Goal: Check status: Check status

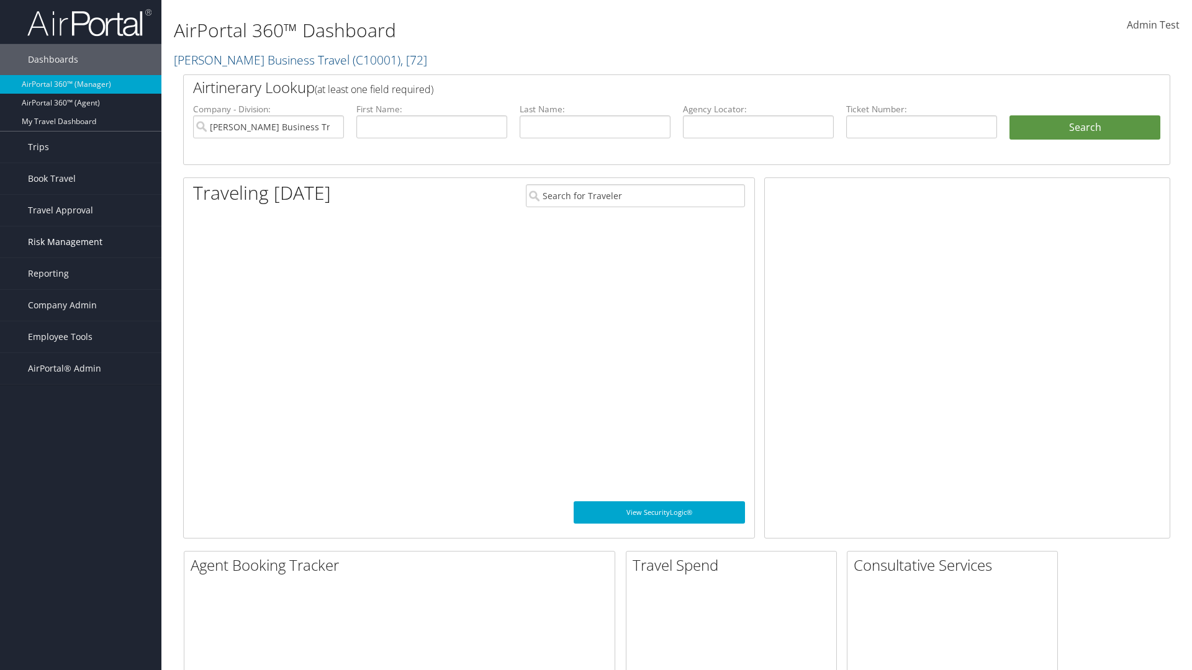
click at [81, 242] on span "Risk Management" at bounding box center [65, 242] width 74 height 31
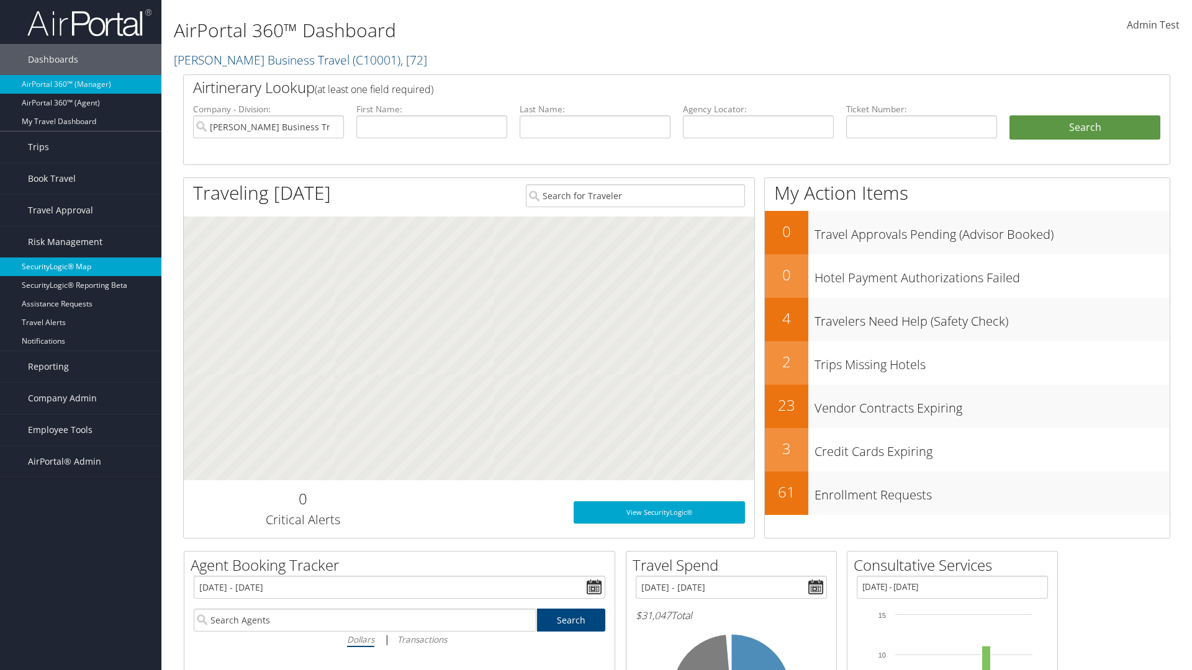
click at [81, 267] on link "SecurityLogic® Map" at bounding box center [80, 267] width 161 height 19
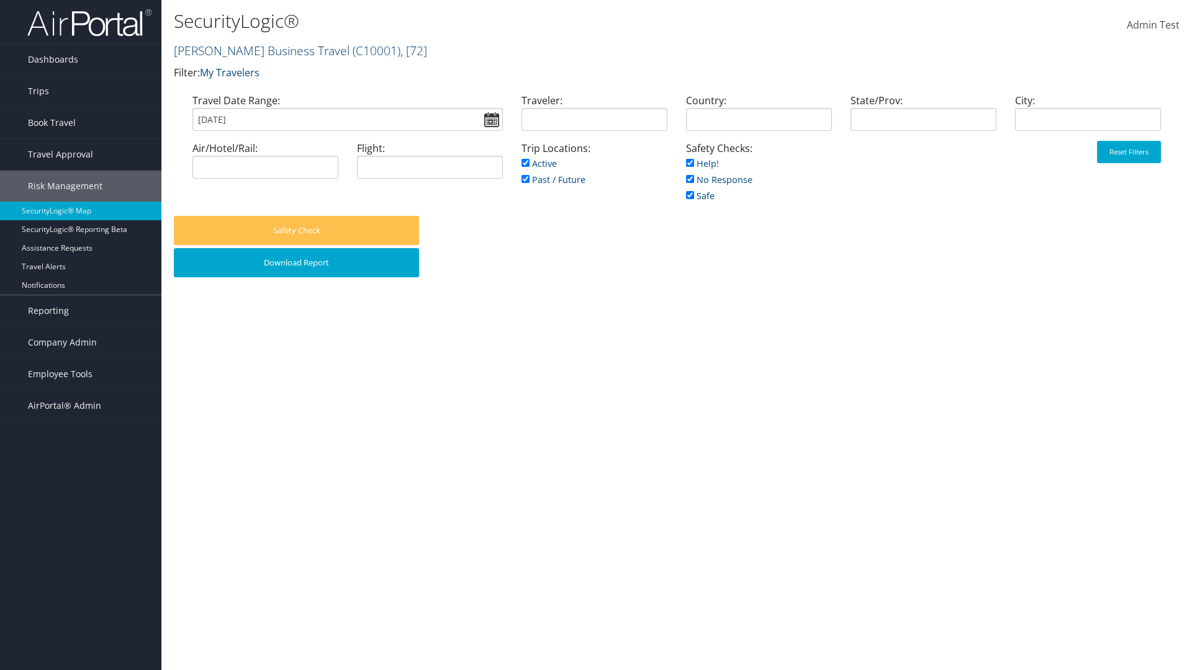
click at [256, 50] on link "Christopherson Business Travel ( C10001 ) , [ 72 ]" at bounding box center [300, 50] width 253 height 17
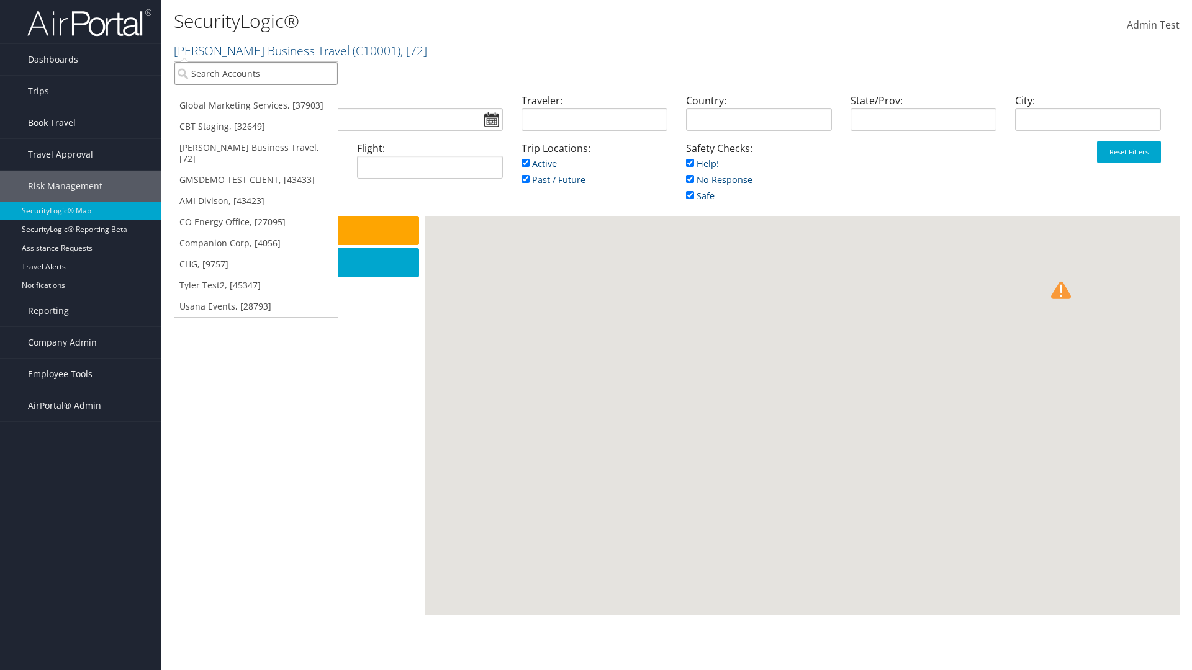
click at [256, 73] on input "search" at bounding box center [255, 73] width 163 height 23
type input "[PERSON_NAME] Business Travel"
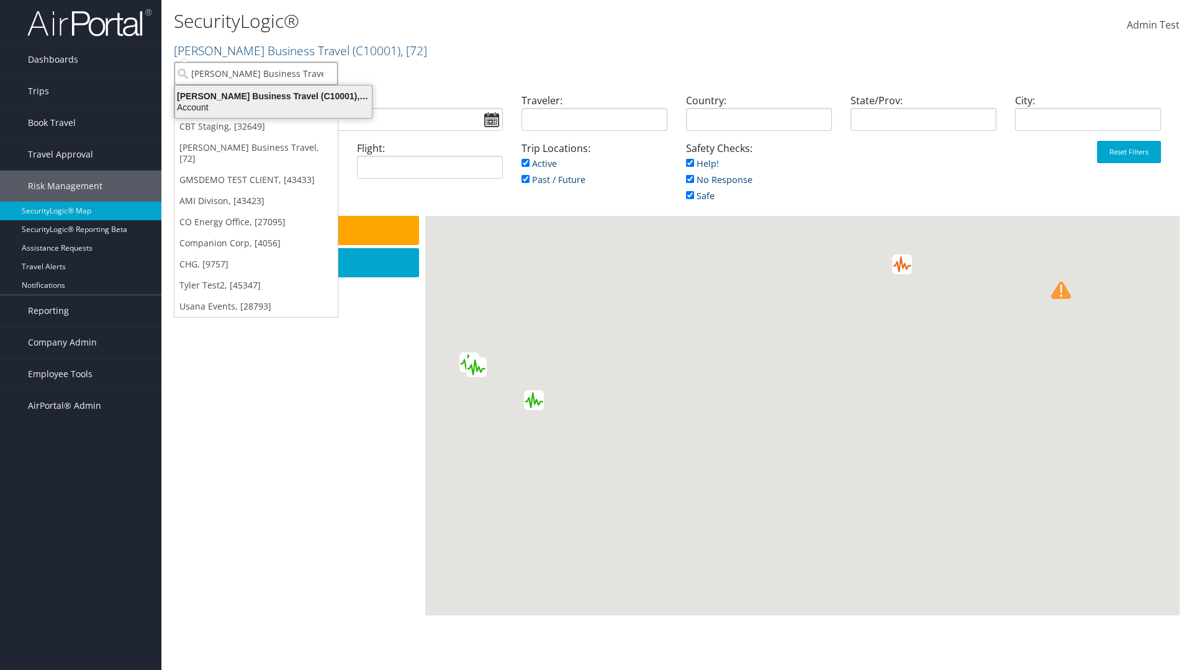
click at [273, 107] on div "Account" at bounding box center [274, 107] width 212 height 11
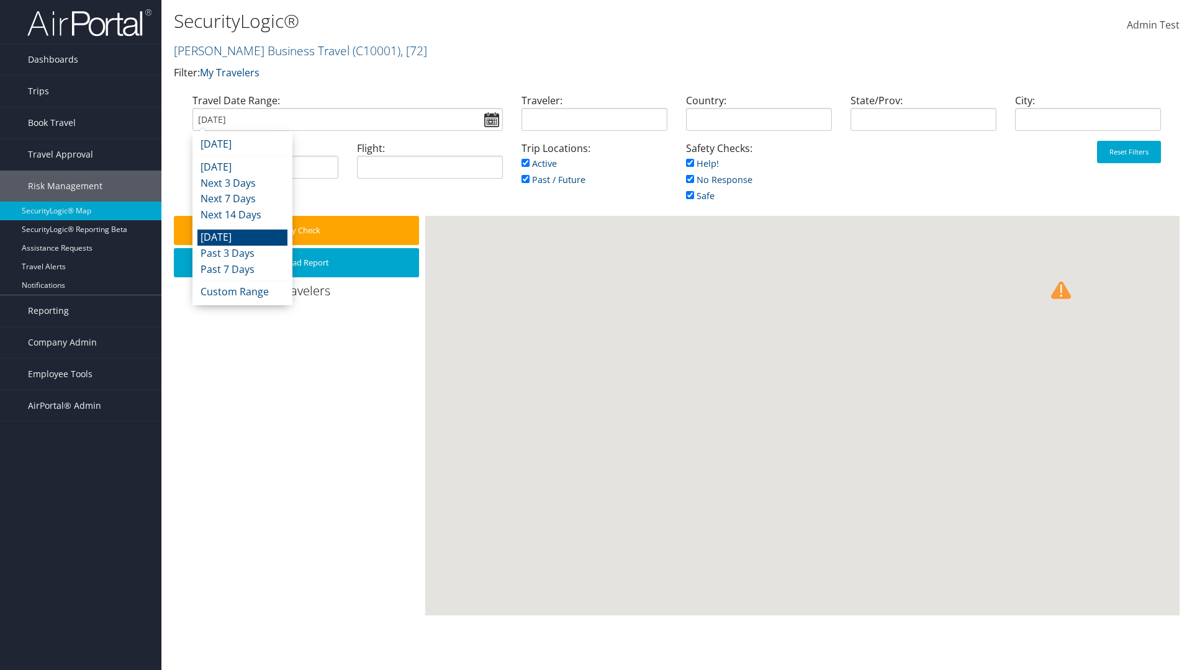
click at [347, 119] on input "08/10/2025" at bounding box center [347, 119] width 310 height 23
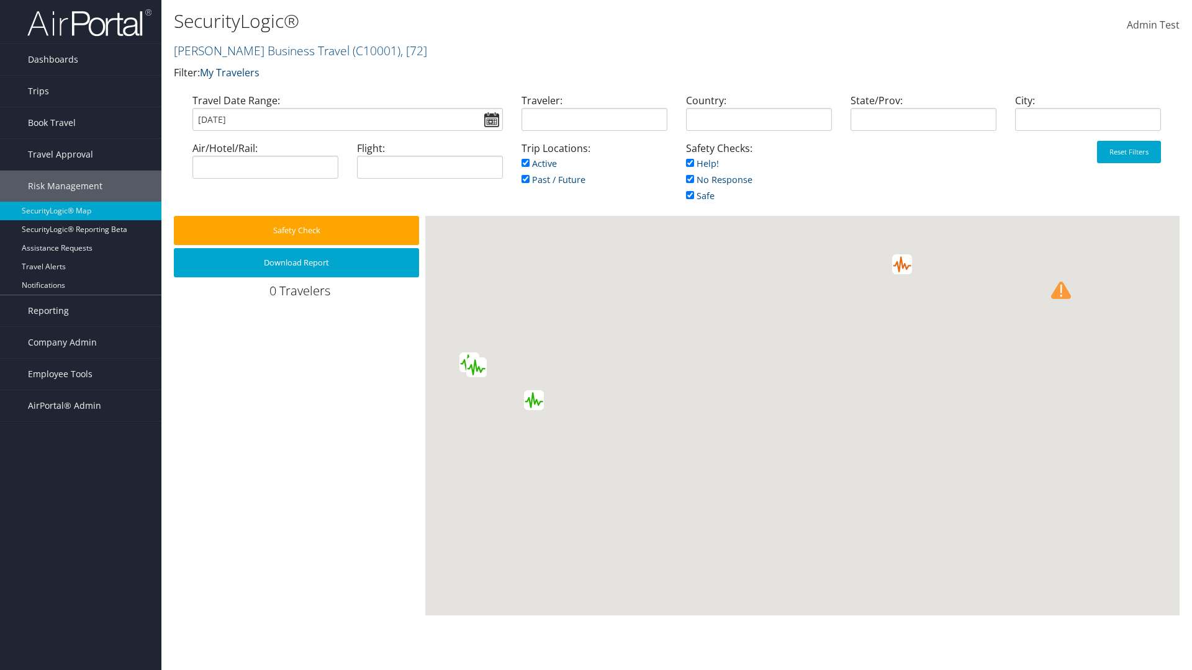
click at [347, 119] on input "08/10/2025" at bounding box center [347, 119] width 310 height 23
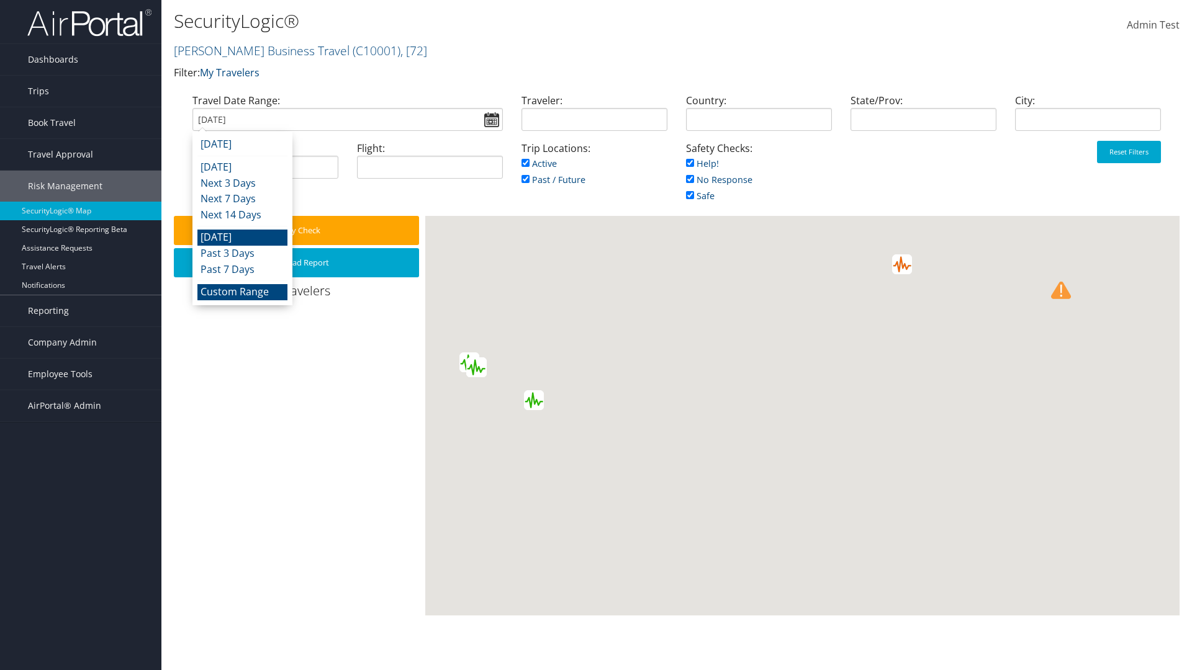
click at [242, 292] on li "Custom Range" at bounding box center [242, 292] width 90 height 16
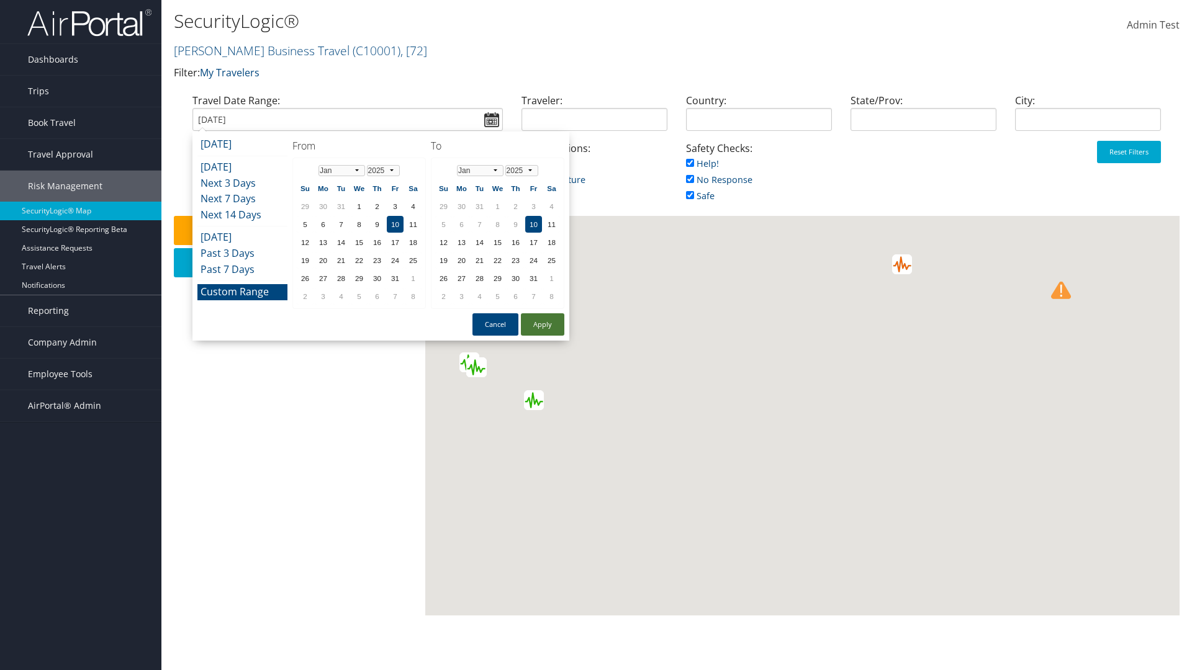
click at [543, 325] on button "Apply" at bounding box center [542, 325] width 43 height 22
type input "01/10/2025"
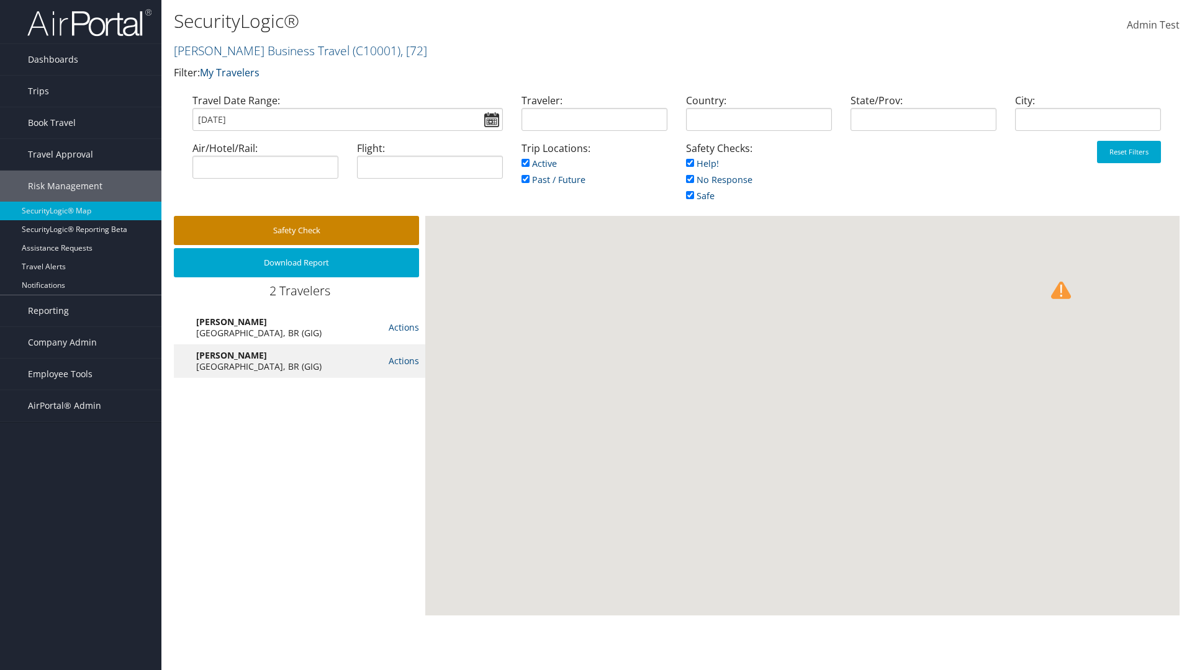
click at [296, 230] on button "Safety Check" at bounding box center [296, 230] width 245 height 29
